Goal: Task Accomplishment & Management: Use online tool/utility

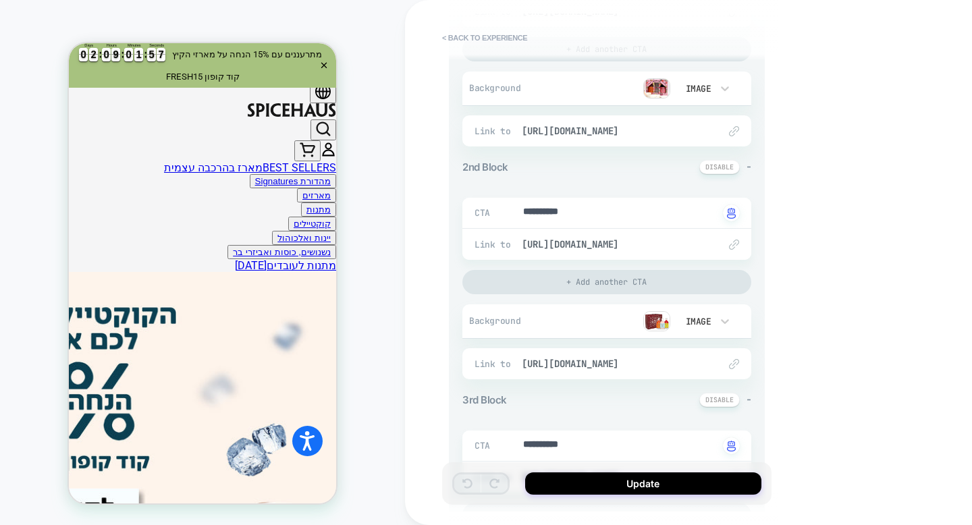
click at [353, 231] on div "HOMEPAGE Theme: MAIN" at bounding box center [202, 262] width 405 height 498
click at [474, 40] on button "< Back to experience" at bounding box center [484, 38] width 99 height 22
type textarea "*"
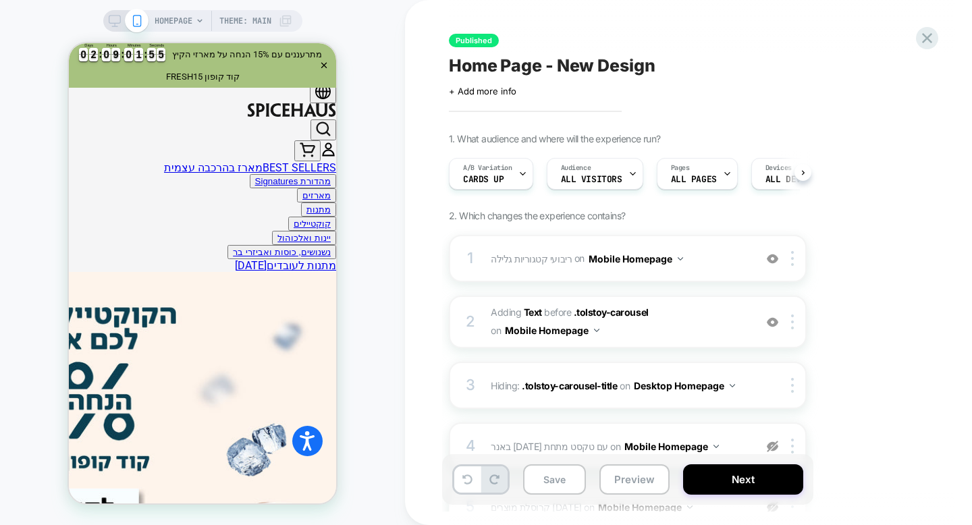
scroll to position [0, 1]
click at [389, 73] on div "HOMEPAGE Theme: MAIN" at bounding box center [202, 262] width 405 height 498
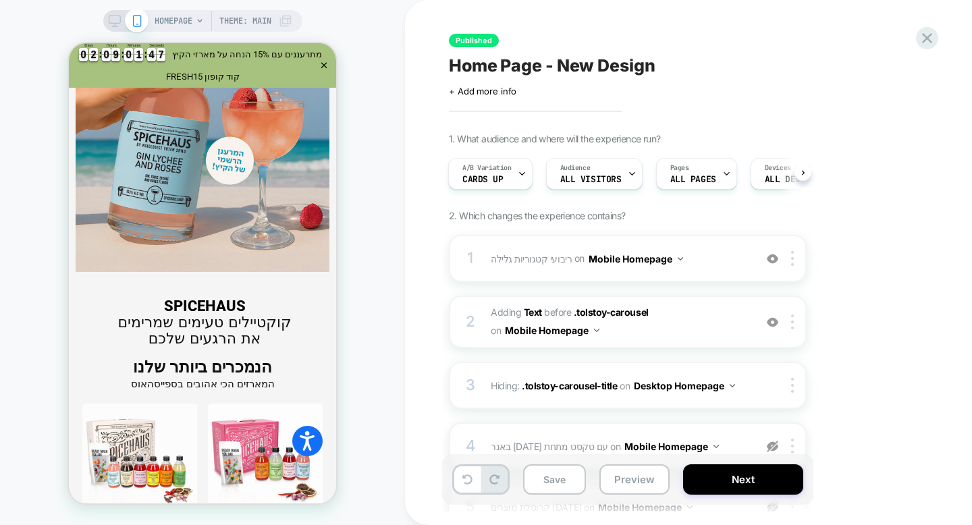
scroll to position [1704, 0]
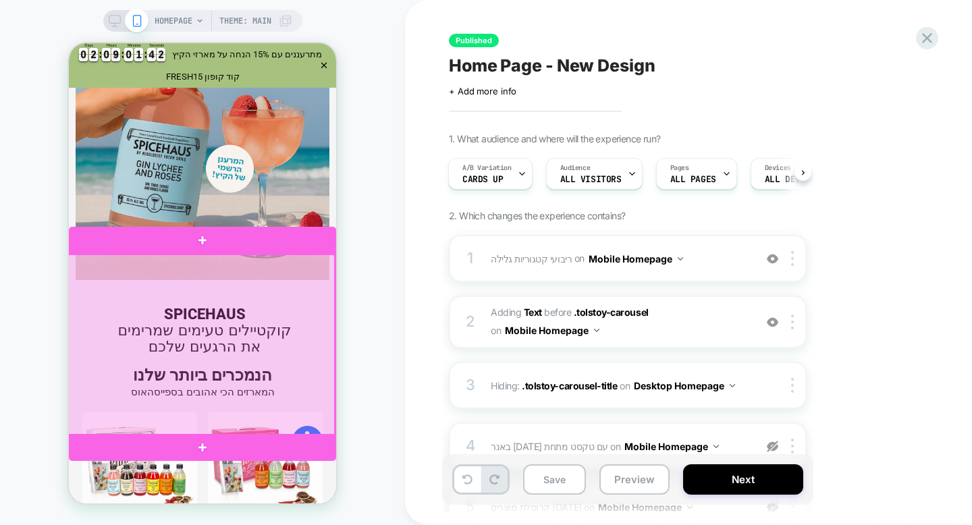
click at [269, 327] on div at bounding box center [200, 345] width 267 height 182
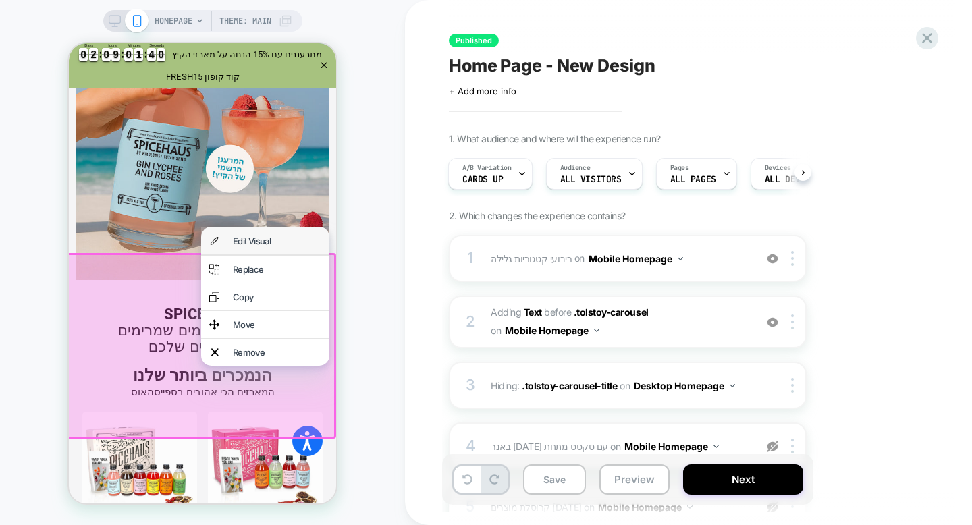
click at [291, 231] on div "Edit Visual" at bounding box center [265, 240] width 128 height 27
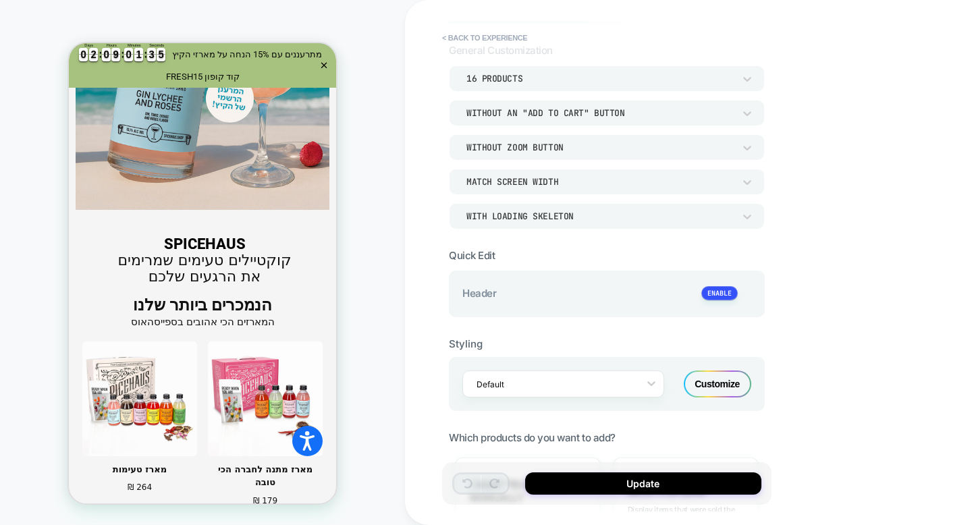
scroll to position [0, 0]
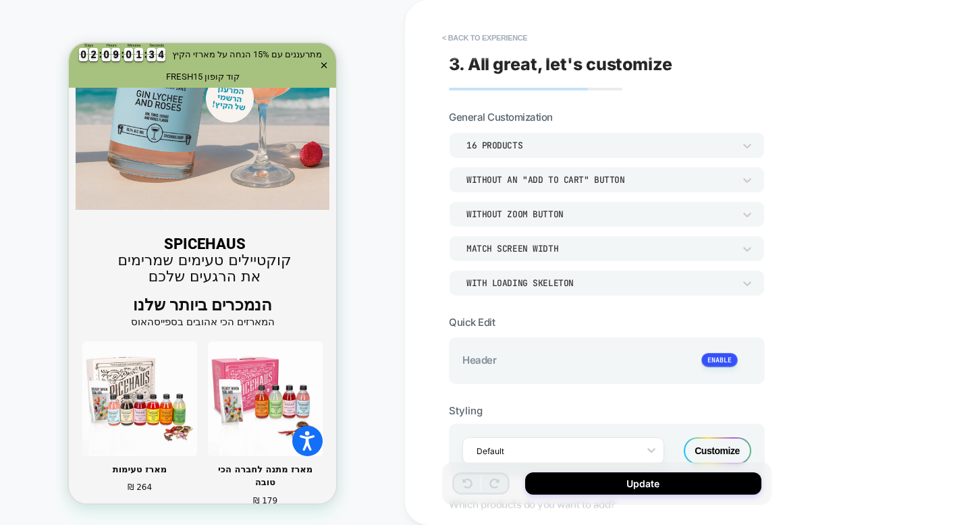
click at [639, 145] on div "16 Products" at bounding box center [599, 145] width 267 height 11
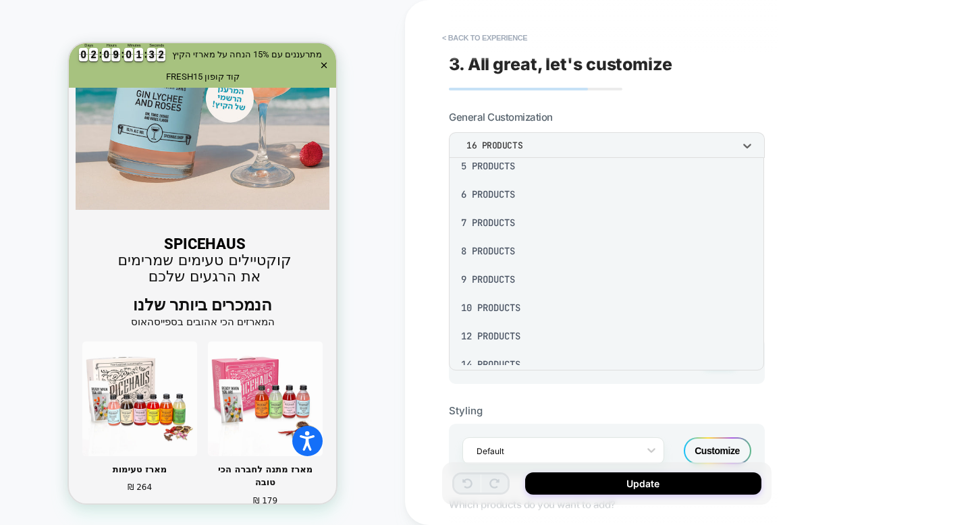
scroll to position [175, 0]
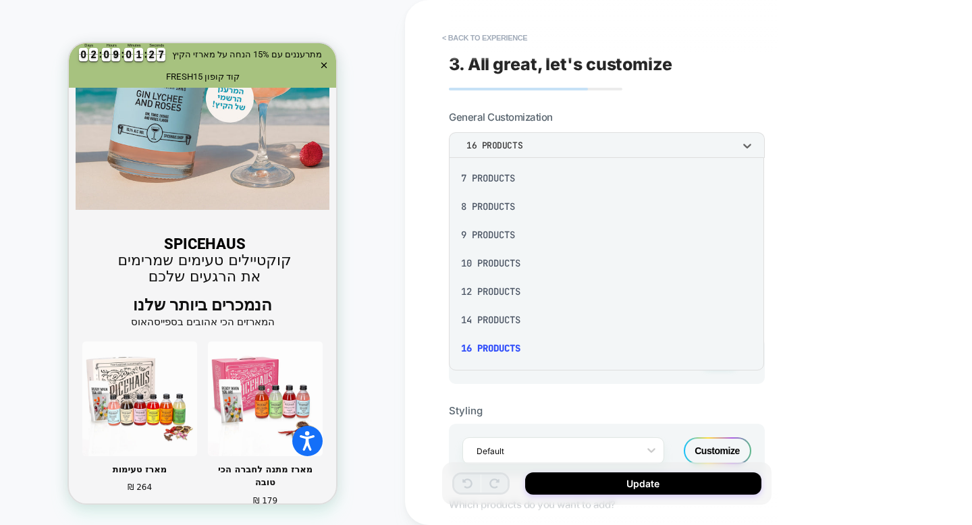
click at [431, 244] on div at bounding box center [486, 262] width 972 height 525
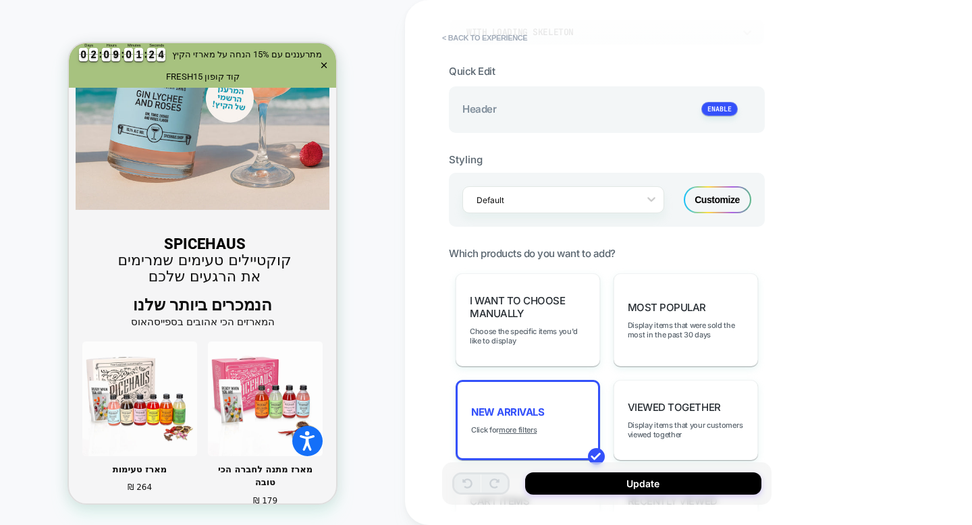
scroll to position [387, 0]
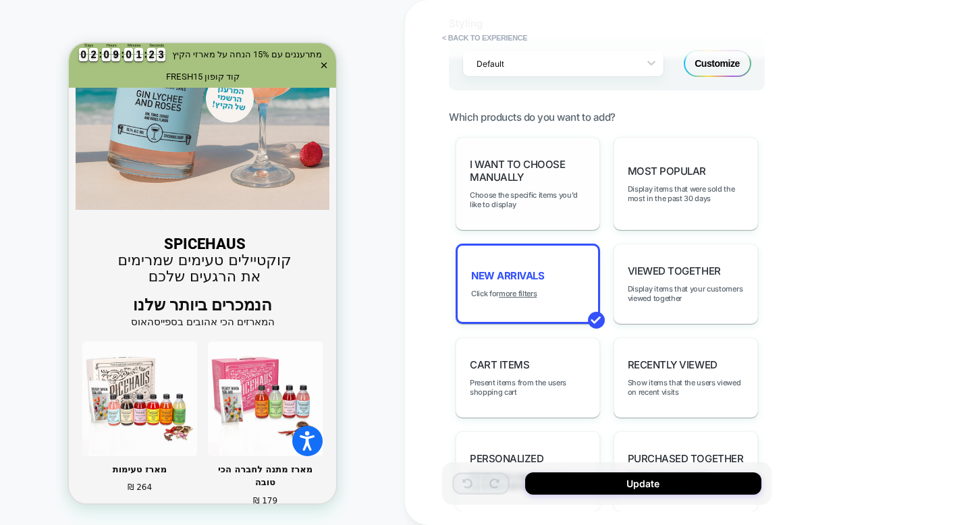
click at [532, 171] on span "I want to choose manually" at bounding box center [528, 171] width 116 height 26
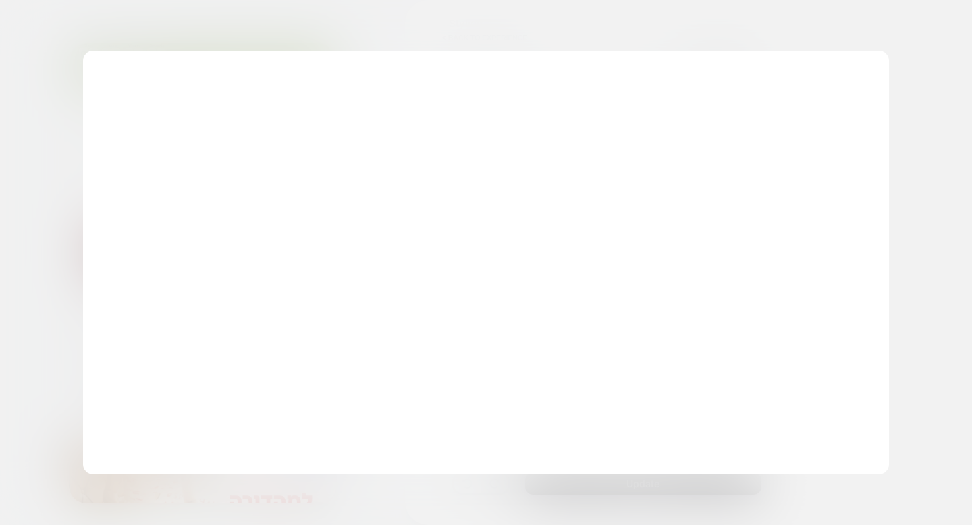
scroll to position [1774, 0]
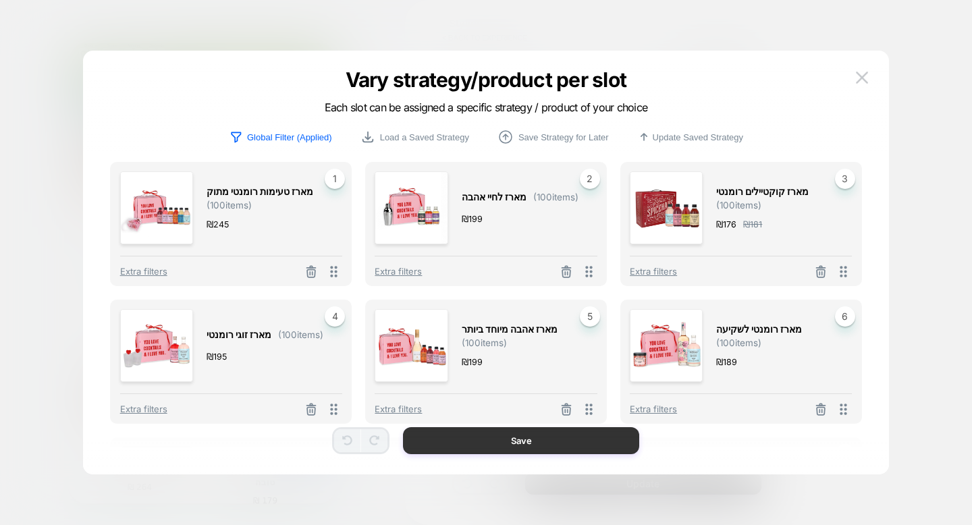
click at [511, 441] on button "Save" at bounding box center [521, 440] width 236 height 27
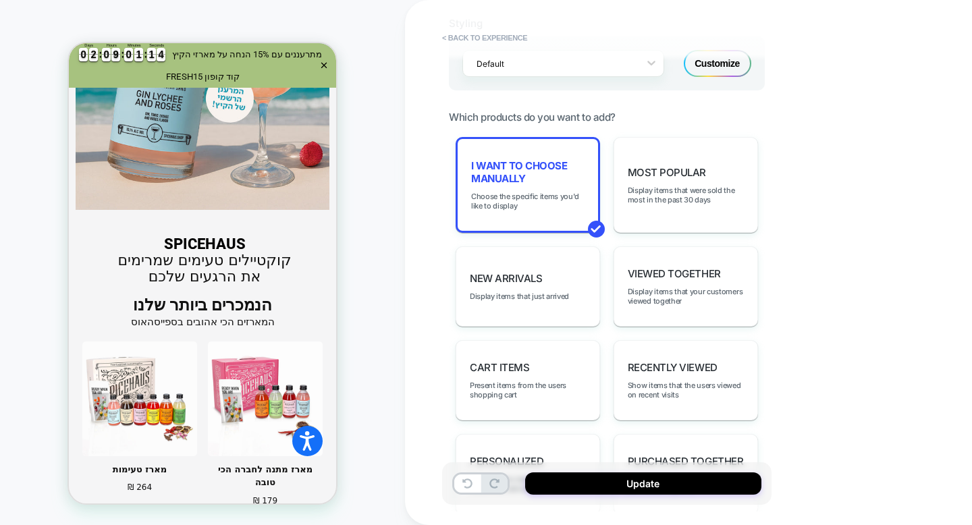
click at [389, 119] on div "HOMEPAGE Theme: MAIN" at bounding box center [202, 262] width 405 height 498
click at [491, 32] on button "< Back to experience" at bounding box center [484, 38] width 99 height 22
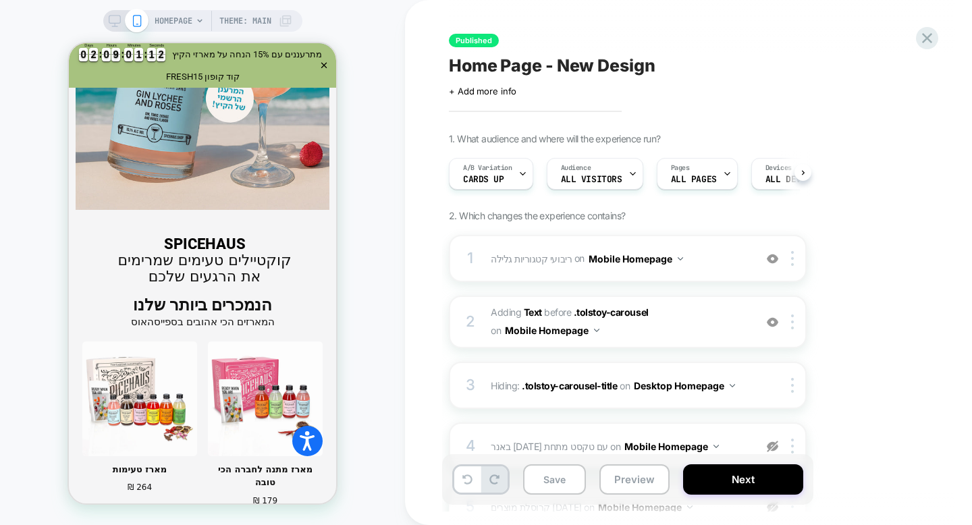
scroll to position [0, 1]
click at [925, 40] on icon at bounding box center [927, 38] width 10 height 10
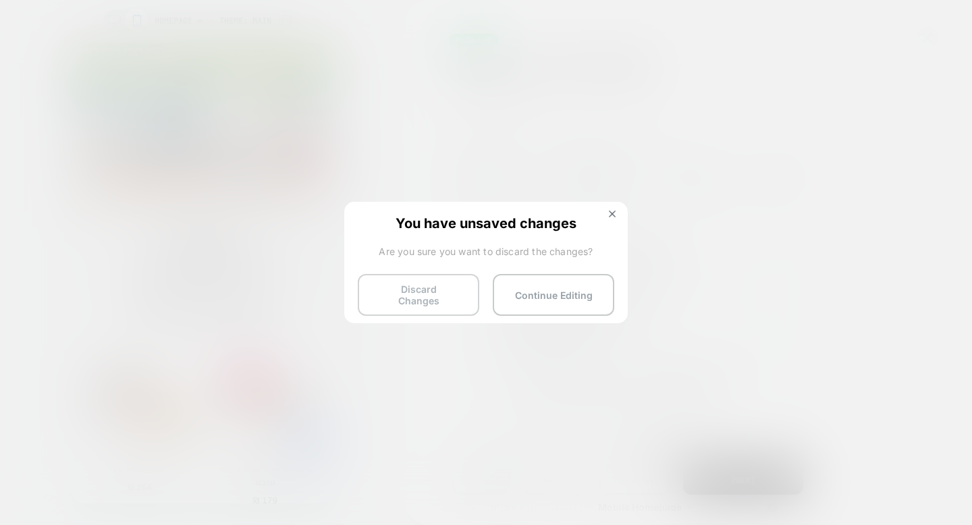
click at [441, 296] on button "Discard Changes" at bounding box center [418, 295] width 121 height 42
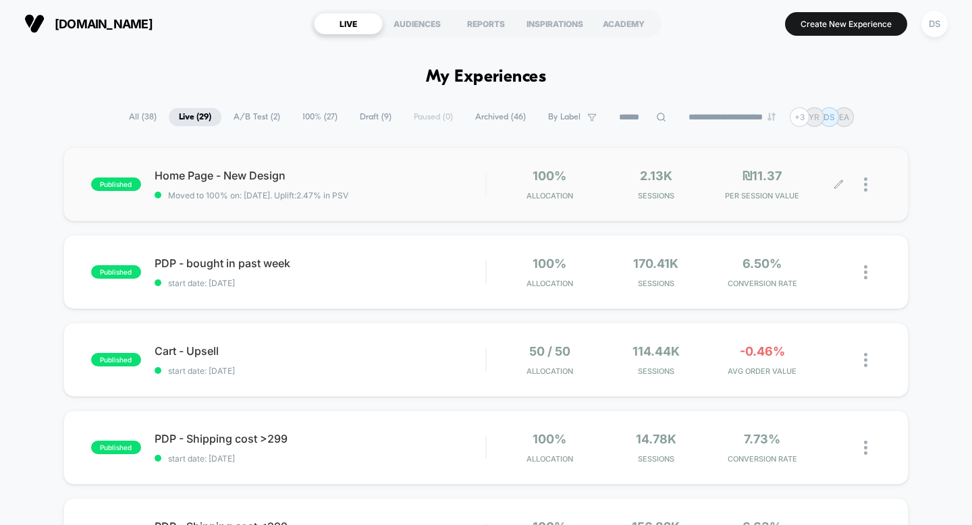
click at [837, 185] on icon at bounding box center [838, 184] width 10 height 10
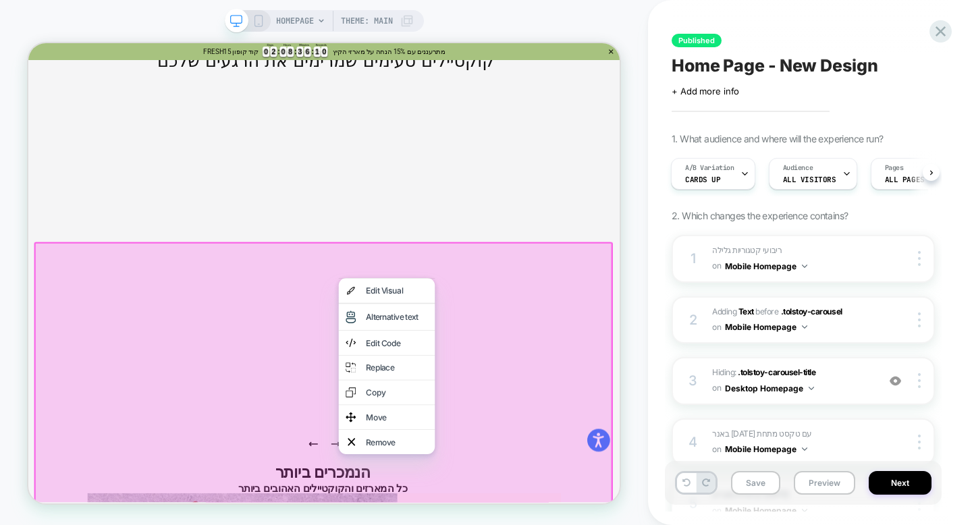
scroll to position [1675, 0]
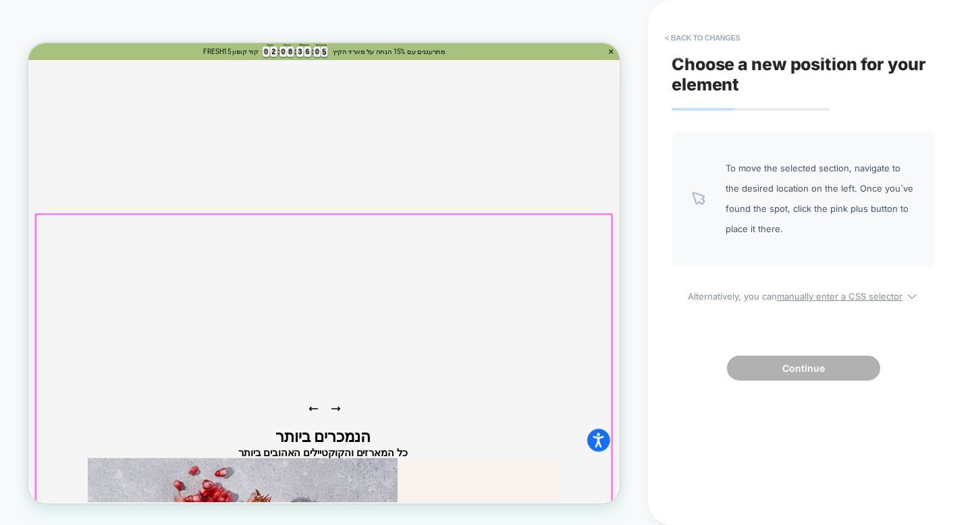
scroll to position [1715, 0]
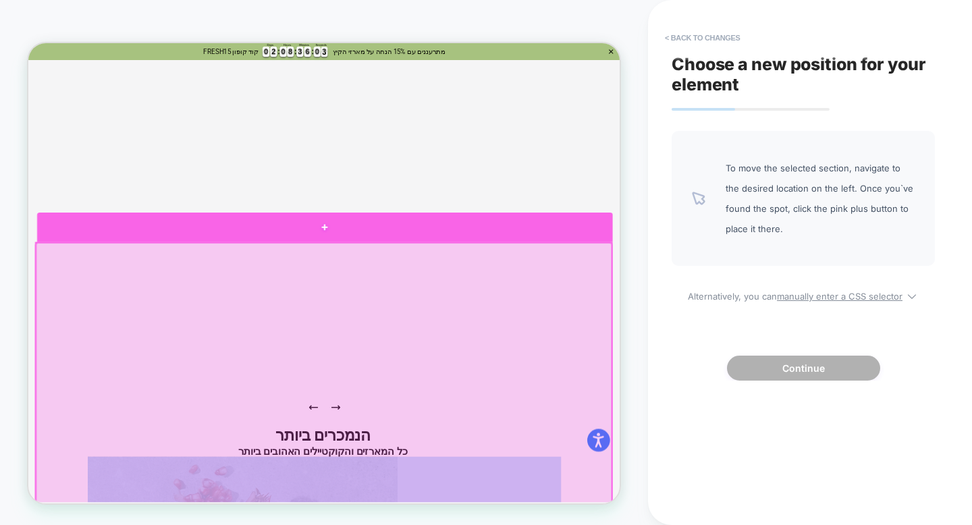
drag, startPoint x: 504, startPoint y: 401, endPoint x: 528, endPoint y: 260, distance: 142.4
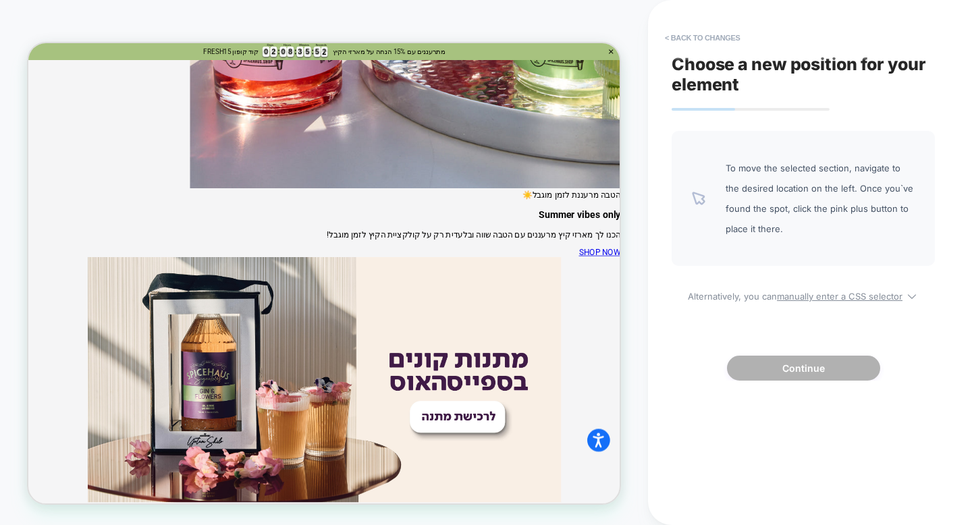
scroll to position [978, 0]
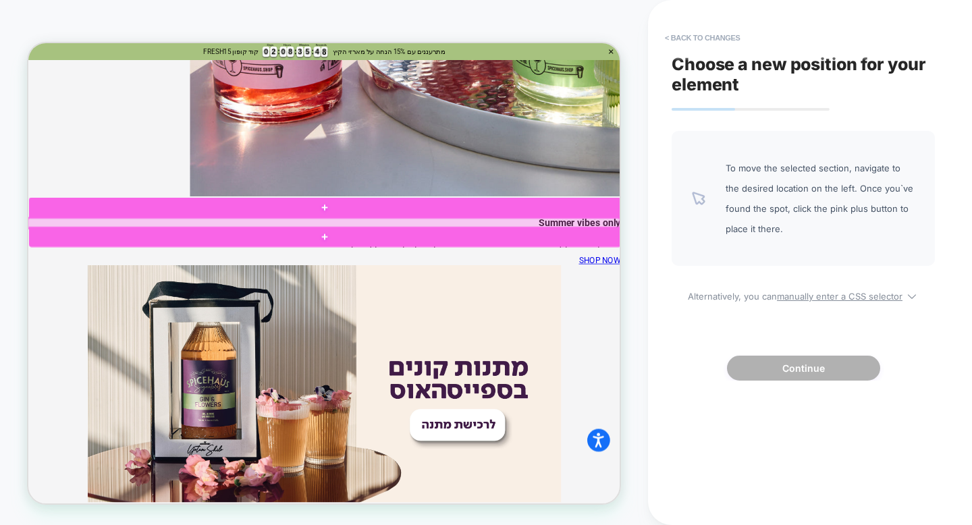
click at [420, 284] on div at bounding box center [422, 283] width 789 height 13
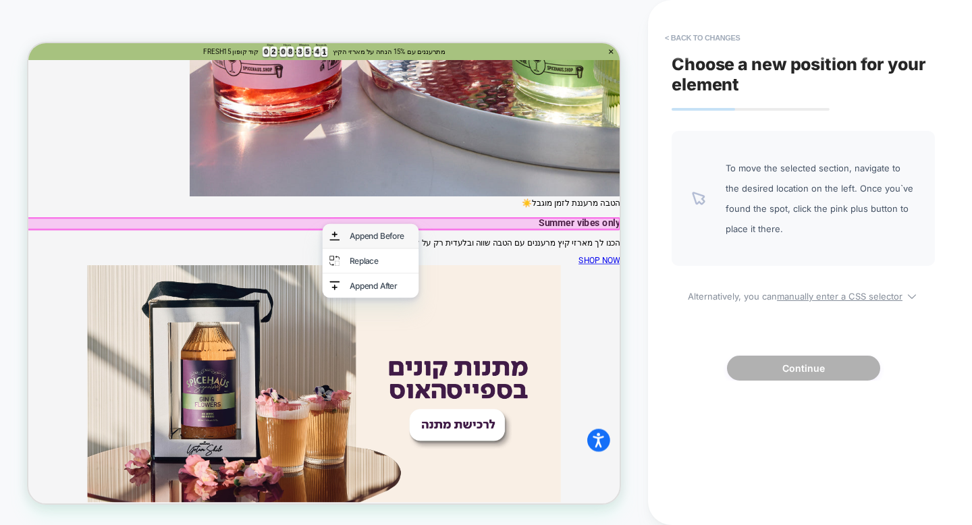
click at [510, 304] on div "Append Before" at bounding box center [498, 300] width 82 height 13
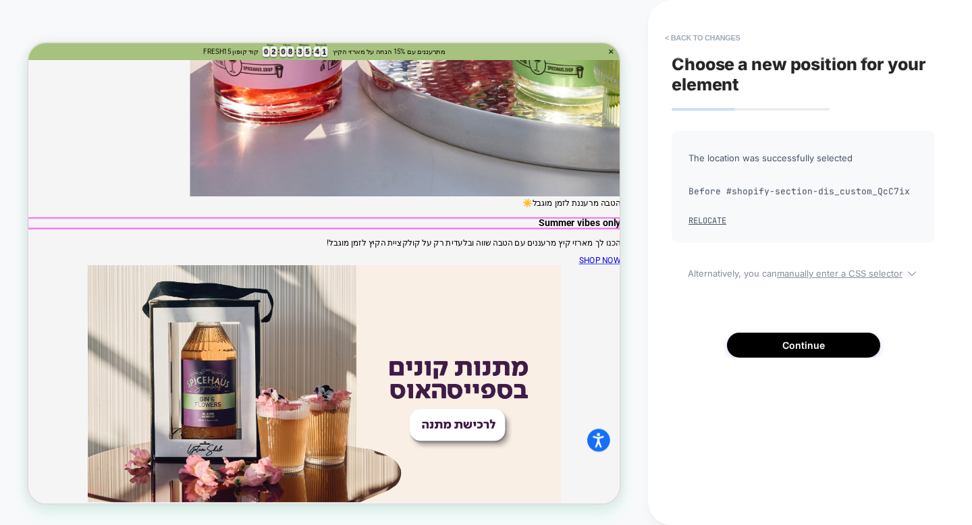
scroll to position [1358, 0]
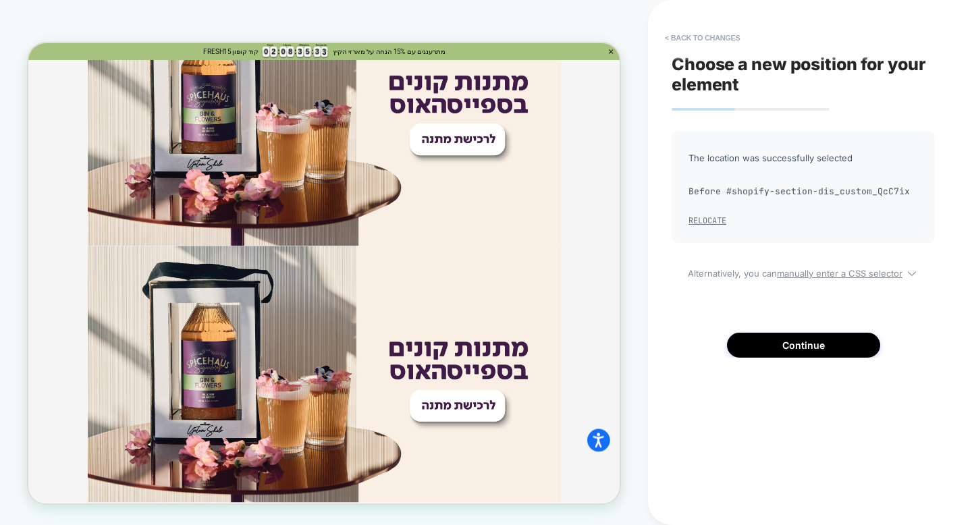
click at [705, 221] on button "Relocate" at bounding box center [707, 220] width 38 height 11
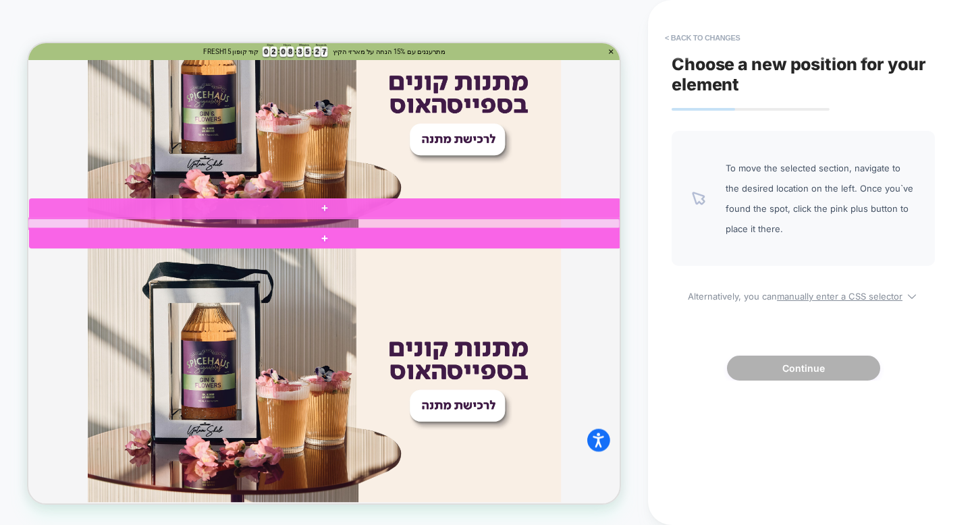
click at [414, 276] on div at bounding box center [421, 284] width 791 height 16
click at [420, 278] on div at bounding box center [422, 283] width 789 height 13
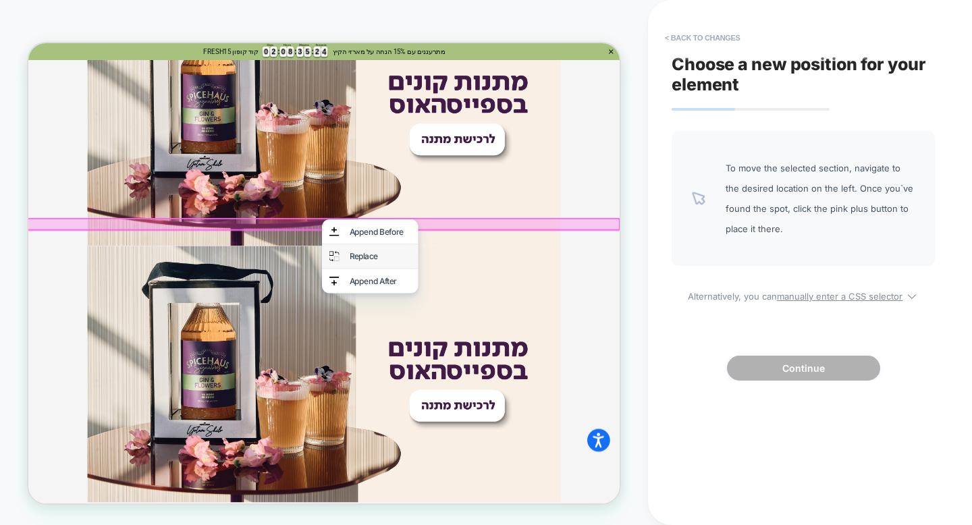
click at [468, 321] on div "Replace" at bounding box center [497, 327] width 82 height 13
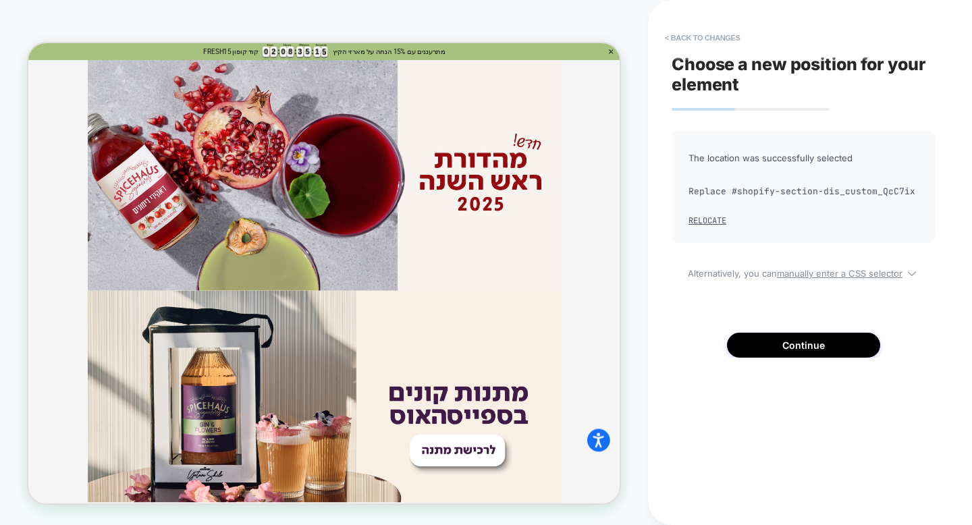
scroll to position [2975, 0]
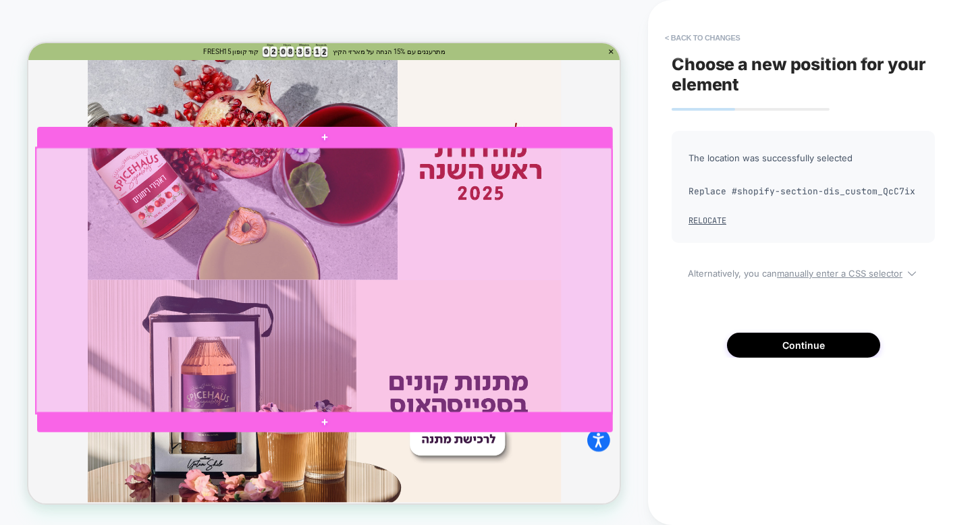
click at [482, 460] on div at bounding box center [421, 360] width 767 height 355
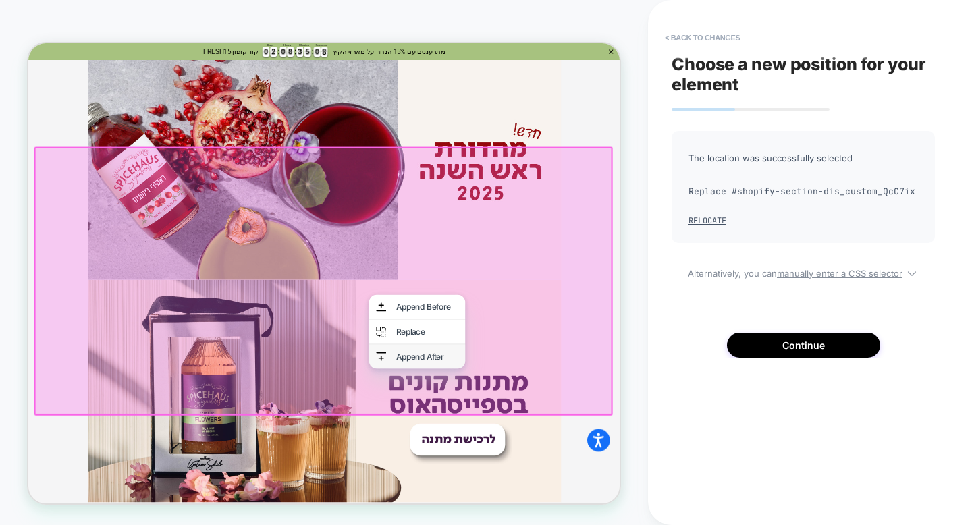
click at [563, 458] on div "Append After" at bounding box center [560, 460] width 82 height 13
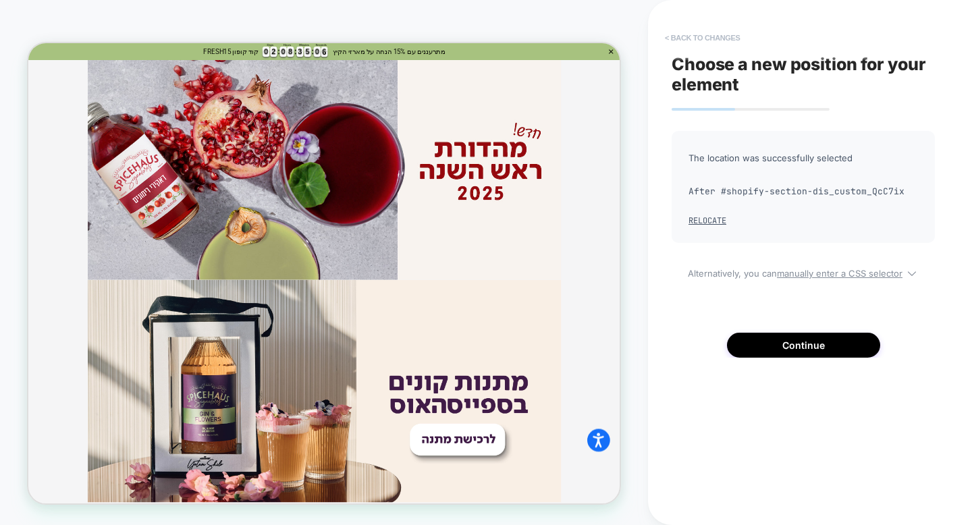
click at [665, 43] on button "< Back to changes" at bounding box center [702, 38] width 89 height 22
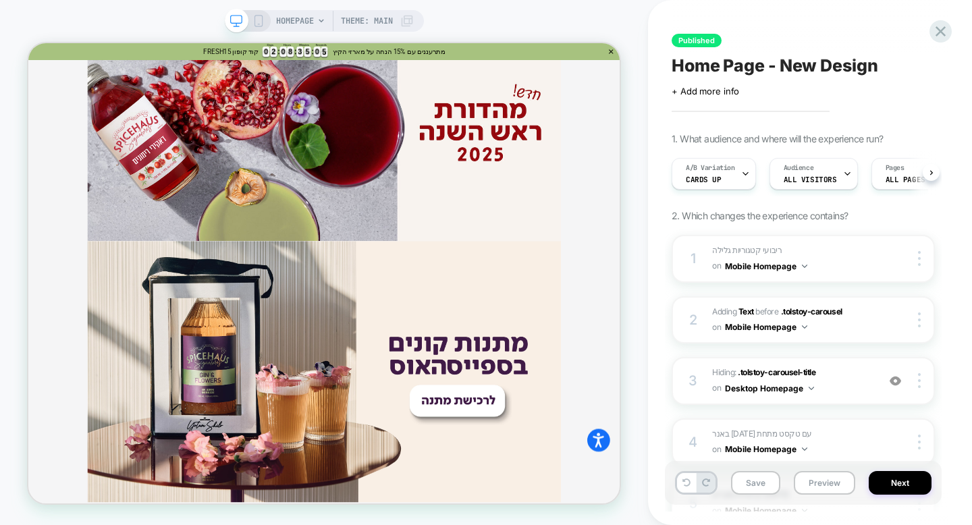
scroll to position [0, 1]
click at [941, 26] on icon at bounding box center [940, 31] width 18 height 18
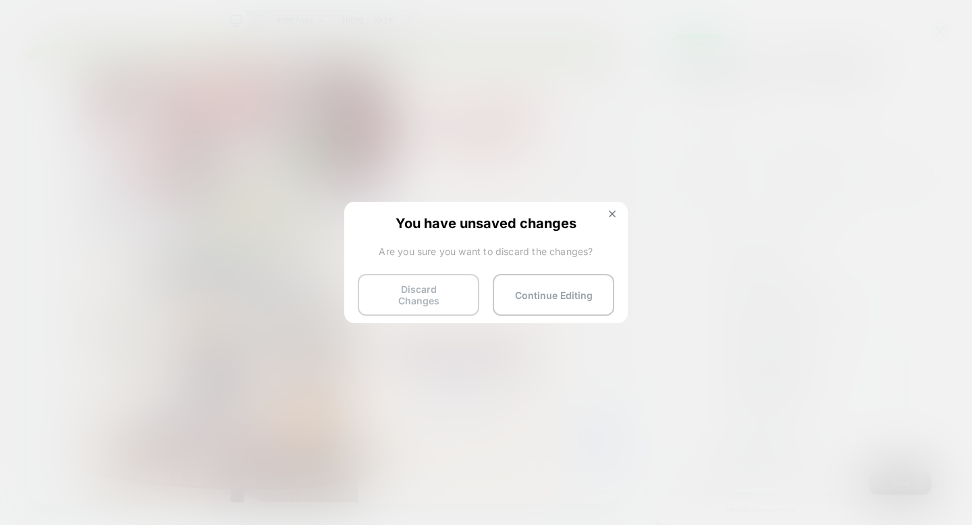
click at [428, 300] on button "Discard Changes" at bounding box center [418, 295] width 121 height 42
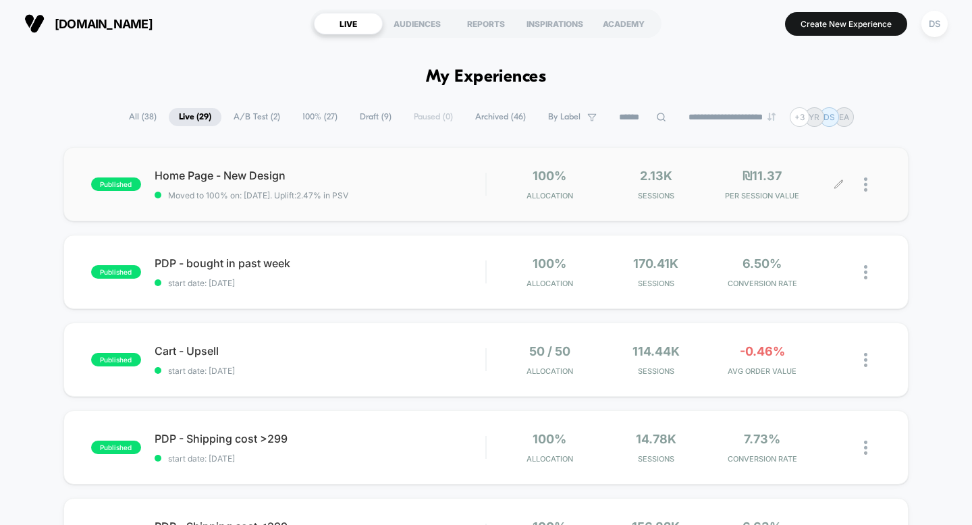
click at [869, 187] on div at bounding box center [872, 185] width 17 height 32
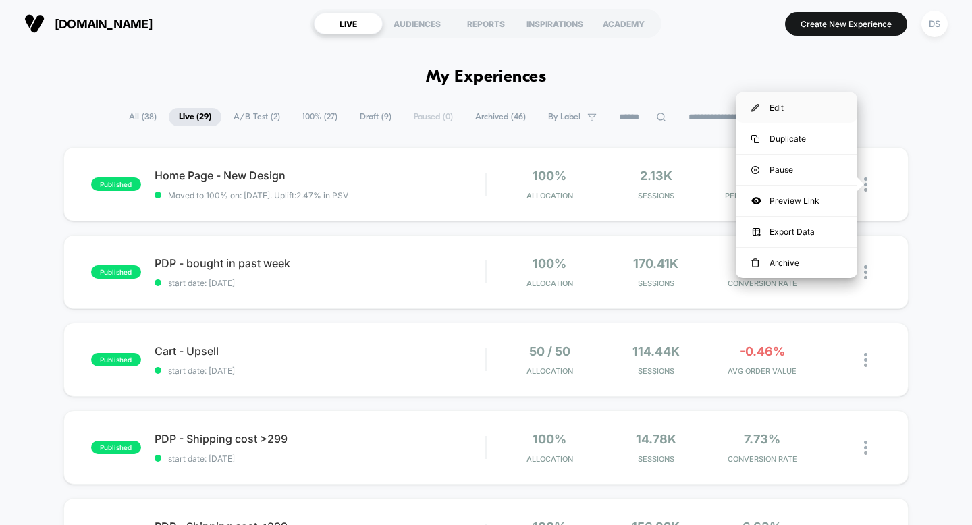
click at [819, 111] on div "Edit" at bounding box center [795, 107] width 121 height 30
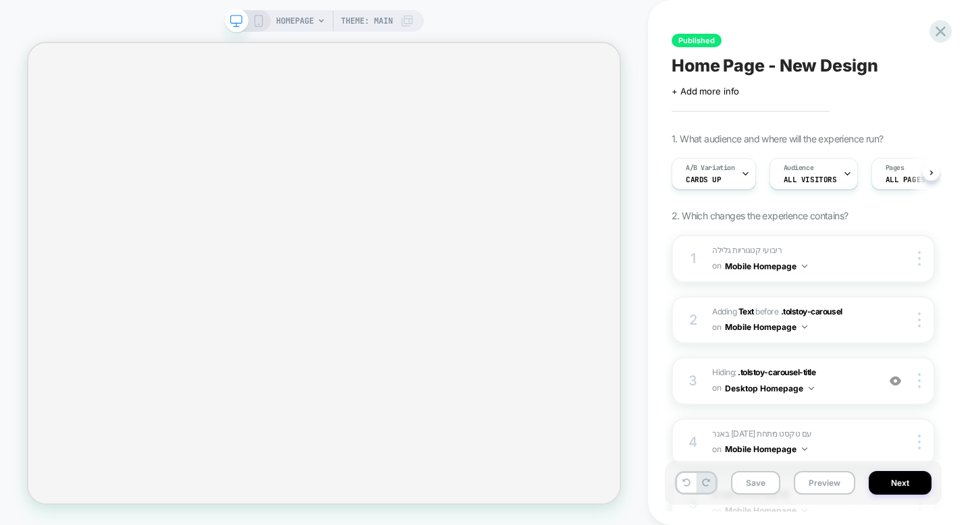
scroll to position [0, 1]
click at [256, 23] on icon at bounding box center [258, 21] width 12 height 12
